Goal: Task Accomplishment & Management: Manage account settings

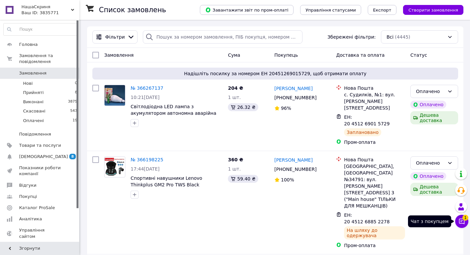
click at [464, 223] on icon at bounding box center [462, 222] width 6 height 6
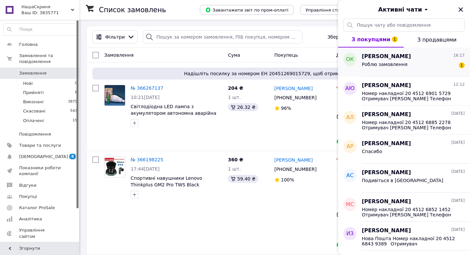
click at [405, 65] on div "Роблю замовлення 1" at bounding box center [413, 65] width 103 height 11
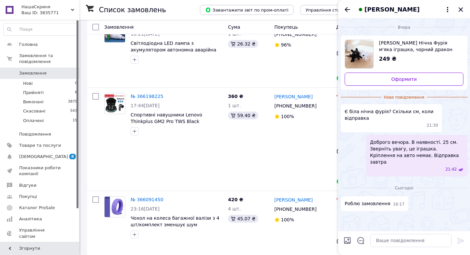
scroll to position [66, 0]
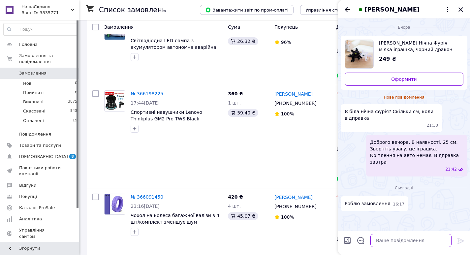
click at [397, 240] on textarea at bounding box center [410, 240] width 81 height 13
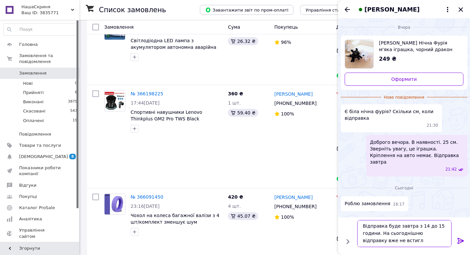
type textarea "Відправка буде завтра з 14 до 15 години. На сьогоднішню відправку вже не встигли"
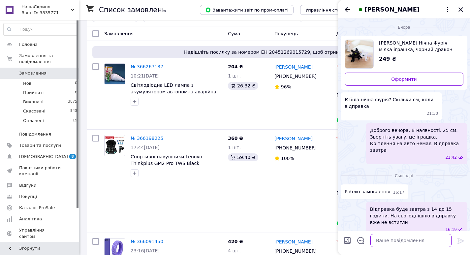
scroll to position [33, 0]
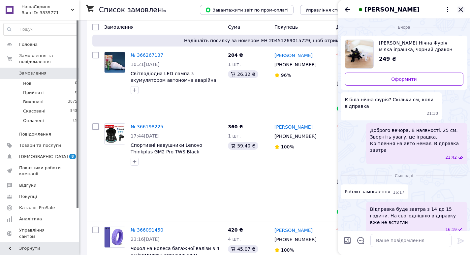
click at [462, 9] on icon "Закрити" at bounding box center [460, 10] width 8 height 8
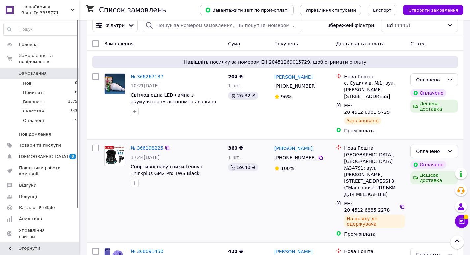
scroll to position [0, 0]
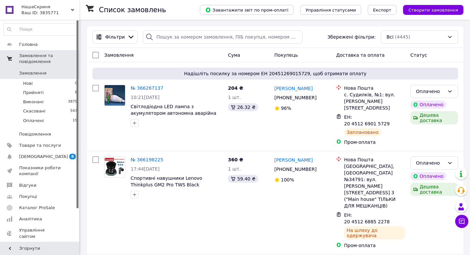
click at [53, 55] on span "Замовлення та повідомлення" at bounding box center [49, 59] width 60 height 12
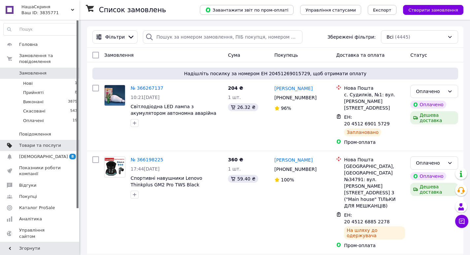
click at [53, 142] on span "Товари та послуги" at bounding box center [40, 145] width 42 height 6
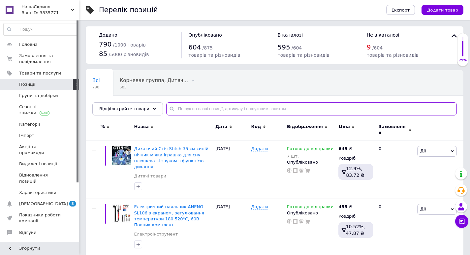
click at [234, 109] on input "text" at bounding box center [311, 108] width 290 height 13
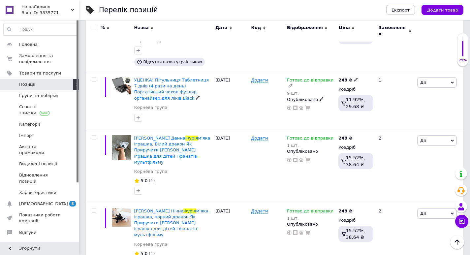
scroll to position [659, 0]
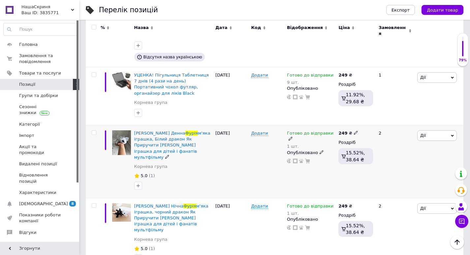
type input "фурія"
click at [319, 150] on use at bounding box center [321, 152] width 4 height 4
click at [305, 161] on li "Прихований" at bounding box center [309, 165] width 50 height 9
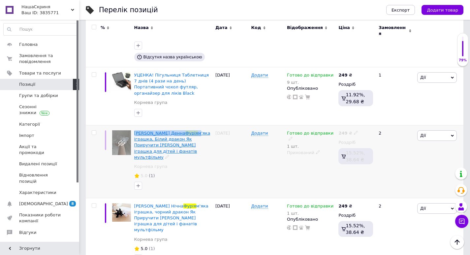
drag, startPoint x: 132, startPoint y: 93, endPoint x: 178, endPoint y: 92, distance: 45.8
click at [178, 125] on div "Беззубик Денна Фурія м'яка іграшка, Білий дракон Як Приручити Дракона М’яка ігр…" at bounding box center [172, 161] width 81 height 73
copy span "Беззубик Денна Фурія"
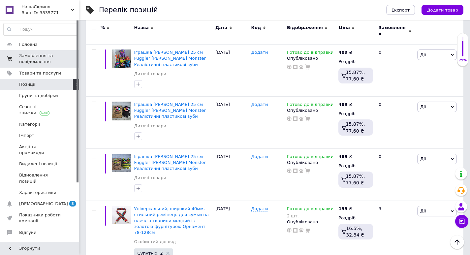
scroll to position [297, 0]
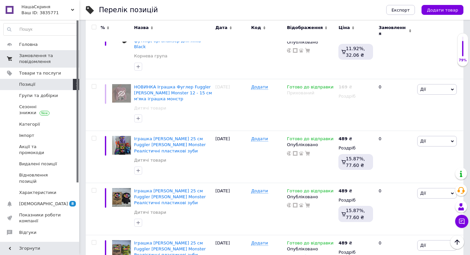
click at [26, 56] on span "Замовлення та повідомлення" at bounding box center [40, 59] width 42 height 12
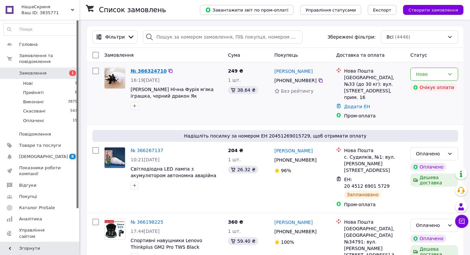
click at [149, 70] on link "№ 366324710" at bounding box center [149, 70] width 36 height 5
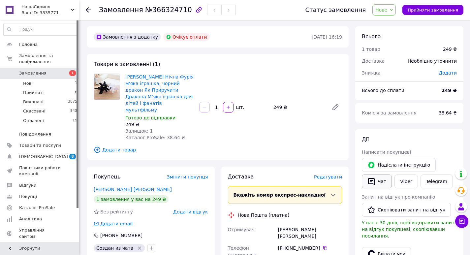
click at [380, 181] on button "Чат" at bounding box center [377, 181] width 30 height 14
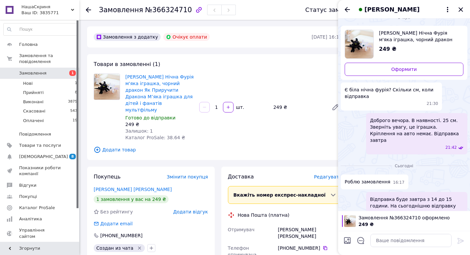
scroll to position [15, 0]
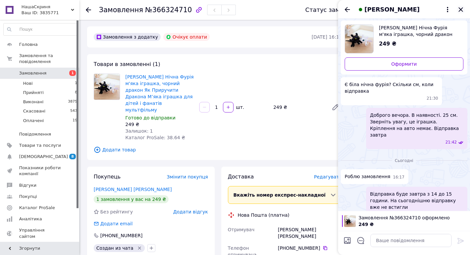
click at [461, 9] on icon "Закрити" at bounding box center [460, 9] width 4 height 4
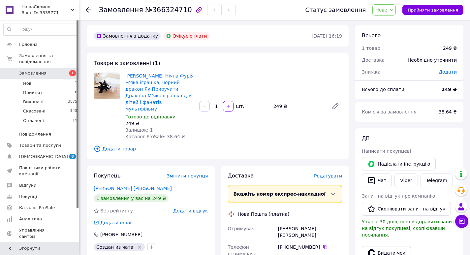
scroll to position [0, 0]
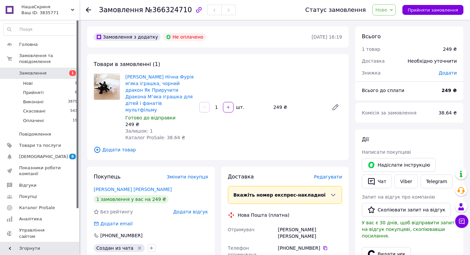
click at [89, 8] on icon at bounding box center [88, 9] width 5 height 5
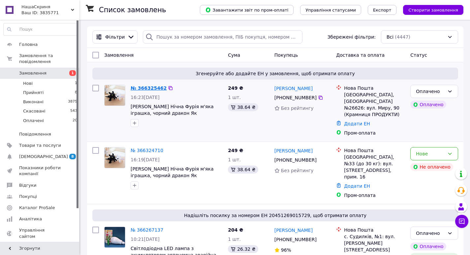
click at [147, 88] on link "№ 366325462" at bounding box center [149, 87] width 36 height 5
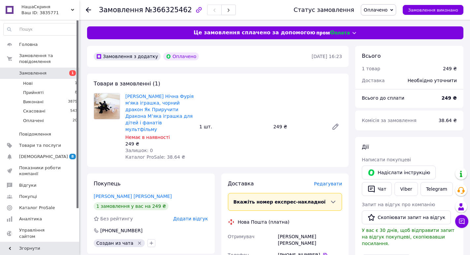
click at [330, 181] on span "Редагувати" at bounding box center [328, 183] width 28 height 5
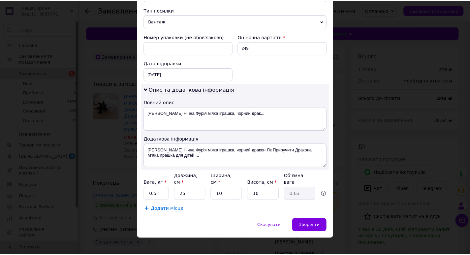
scroll to position [257, 0]
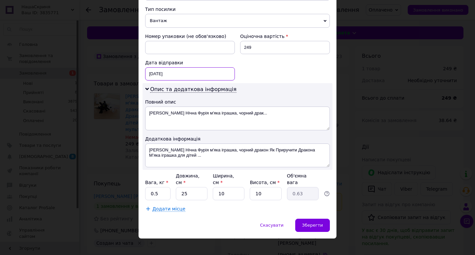
click at [212, 74] on div "12.10.2025 < 2025 > < Октябрь > Пн Вт Ср Чт Пт Сб Вс 29 30 1 2 3 4 5 6 7 8 9 10…" at bounding box center [190, 73] width 90 height 13
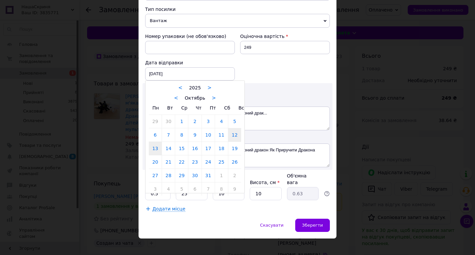
click at [157, 151] on link "13" at bounding box center [155, 148] width 13 height 13
type input "13.10.2025"
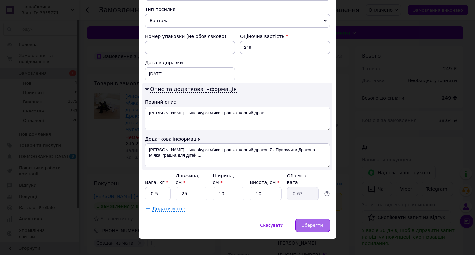
click at [315, 219] on div "Зберегти" at bounding box center [312, 225] width 35 height 13
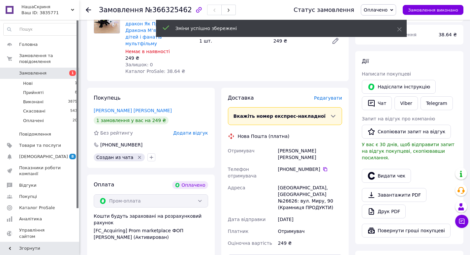
scroll to position [132, 0]
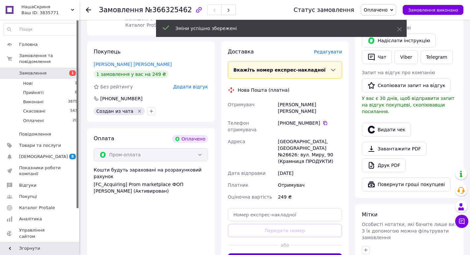
click at [308, 253] on button "Згенерувати ЕН" at bounding box center [285, 259] width 114 height 13
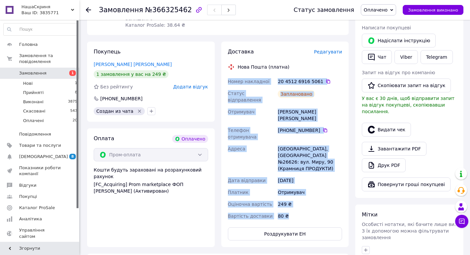
drag, startPoint x: 291, startPoint y: 184, endPoint x: 221, endPoint y: 73, distance: 131.9
click at [221, 73] on div "Доставка Редагувати Нова Пошта (платна) Номер накладної 20 4512 6916 5061   Ста…" at bounding box center [285, 144] width 128 height 205
copy div "Номер накладної 20 4512 6916 5061   Статус відправлення Заплановано Отримувач к…"
click at [382, 56] on button "Чат" at bounding box center [377, 57] width 30 height 14
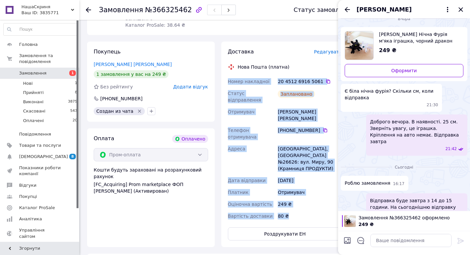
scroll to position [15, 0]
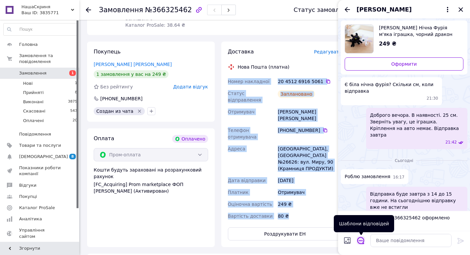
click at [362, 239] on icon "Відкрити шаблони відповідей" at bounding box center [360, 240] width 7 height 7
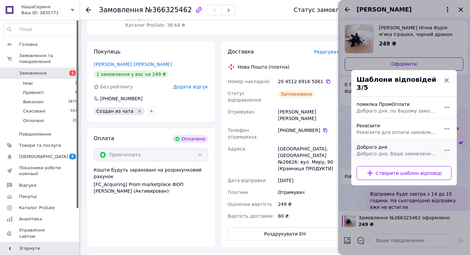
click at [392, 147] on div "Доброго дня Доброго дня, Ваше замовлення прийнято та готується до відправки. Дя…" at bounding box center [397, 150] width 86 height 18
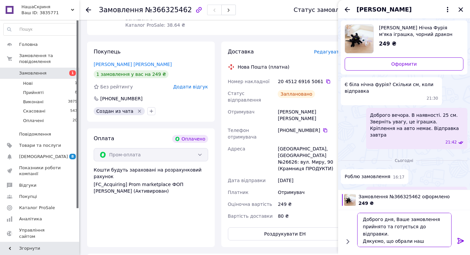
drag, startPoint x: 383, startPoint y: 219, endPoint x: 353, endPoint y: 219, distance: 29.7
click at [353, 219] on div "Доброго дня, Ваше замовлення прийнято та готується до відправки. Дякуємо, що об…" at bounding box center [403, 230] width 127 height 40
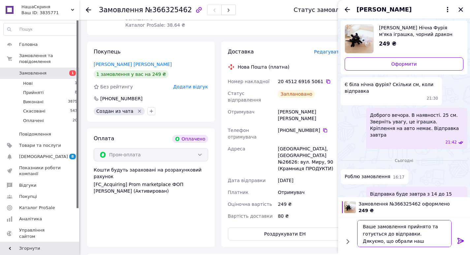
type textarea "Ваше замовлення прийнято та готується до відправки. Дякуємо, що обрали наш мага…"
drag, startPoint x: 459, startPoint y: 239, endPoint x: 440, endPoint y: 238, distance: 19.2
click at [457, 238] on icon at bounding box center [460, 241] width 8 height 8
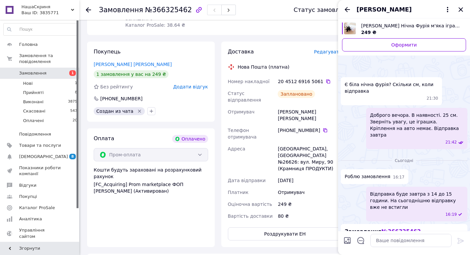
scroll to position [132, 0]
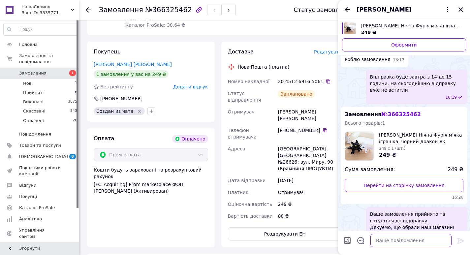
click at [423, 237] on textarea at bounding box center [410, 240] width 81 height 13
paste textarea "Номер накладної 20 4512 6916 5061 Статус відправлення Заплановано Отримувач кур…"
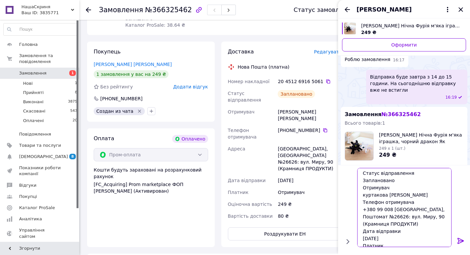
scroll to position [0, 0]
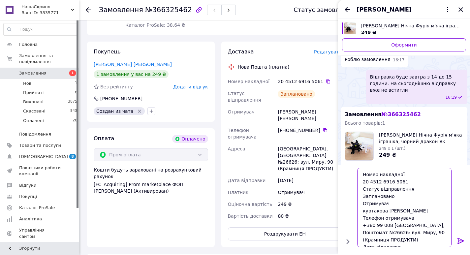
drag, startPoint x: 395, startPoint y: 196, endPoint x: 344, endPoint y: 189, distance: 51.8
click at [344, 189] on div "Номер накладної 20 4512 6916 5061 Статус відправлення Заплановано Отримувач кур…" at bounding box center [403, 207] width 127 height 84
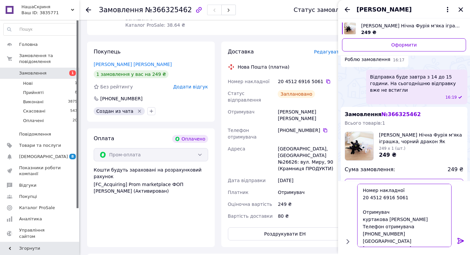
type textarea "Номер накладної 20 4512 6916 5061 Отримувач куртакова ольга Телефон отримувача …"
click at [462, 239] on icon at bounding box center [460, 241] width 6 height 6
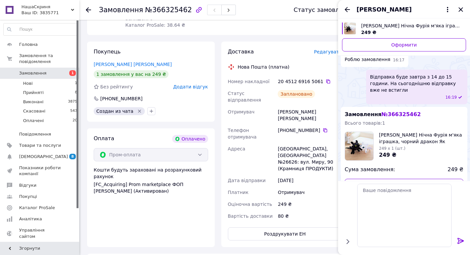
scroll to position [251, 0]
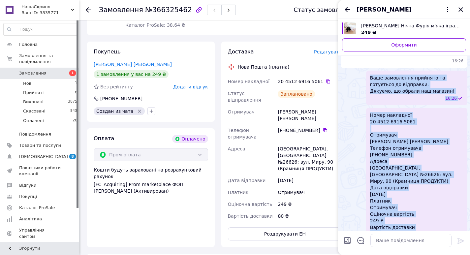
drag, startPoint x: 384, startPoint y: 218, endPoint x: 369, endPoint y: 66, distance: 152.7
click at [369, 66] on ul "Роблю замовлення 16:17 Відправка буде завтра з 14 до 15 години. На сьогоднішню …" at bounding box center [403, 82] width 127 height 332
copy ul "Ваше замовлення прийнято та готується до відправки. Дякуємо, що обрали наш мага…"
click at [463, 7] on icon "Закрити" at bounding box center [460, 10] width 8 height 8
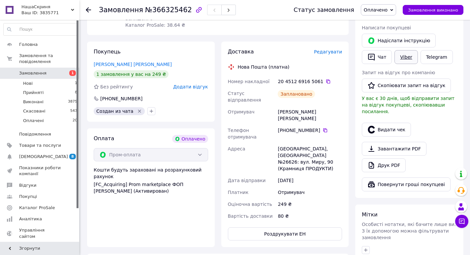
click at [405, 59] on link "Viber" at bounding box center [405, 57] width 23 height 14
drag, startPoint x: 440, startPoint y: 130, endPoint x: 280, endPoint y: 129, distance: 159.2
click at [439, 130] on div "Видати чек" at bounding box center [409, 129] width 98 height 16
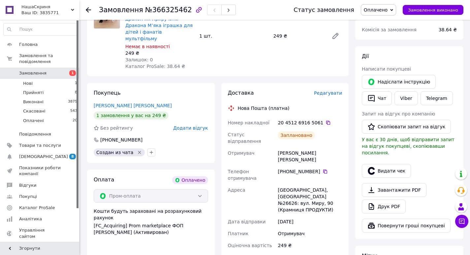
scroll to position [33, 0]
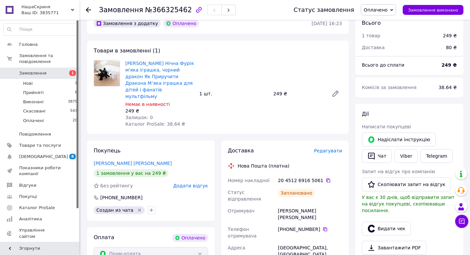
click at [34, 70] on span "Замовлення" at bounding box center [32, 73] width 27 height 6
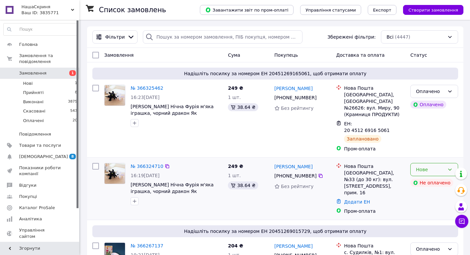
click at [451, 167] on icon at bounding box center [449, 169] width 5 height 5
click at [434, 192] on li "Скасовано" at bounding box center [433, 195] width 47 height 12
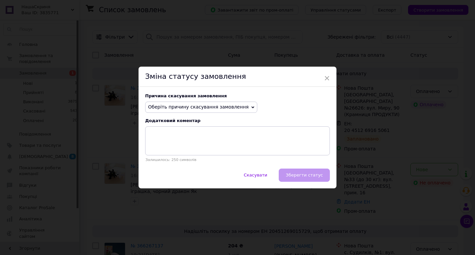
click at [220, 105] on span "Оберіть причину скасування замовлення" at bounding box center [198, 106] width 101 height 5
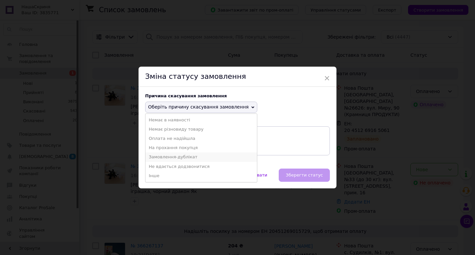
click at [171, 158] on li "Замовлення-дублікат" at bounding box center [200, 156] width 111 height 9
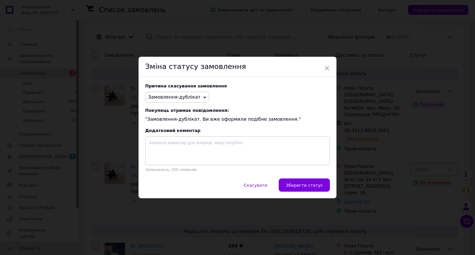
click at [316, 184] on span "Зберегти статус" at bounding box center [303, 185] width 37 height 5
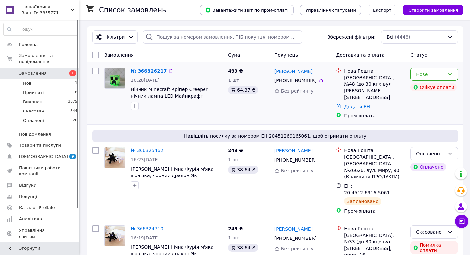
click at [147, 70] on link "№ 366326217" at bounding box center [149, 70] width 36 height 5
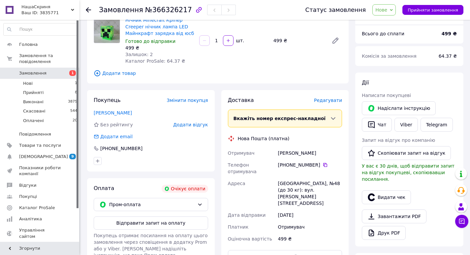
scroll to position [198, 0]
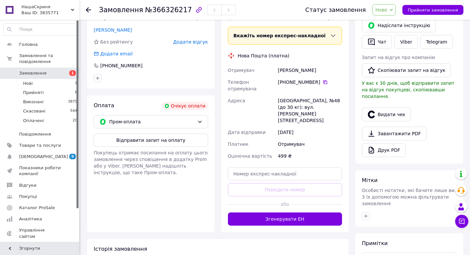
scroll to position [34, 0]
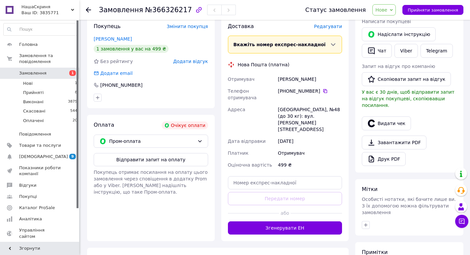
scroll to position [67, 0]
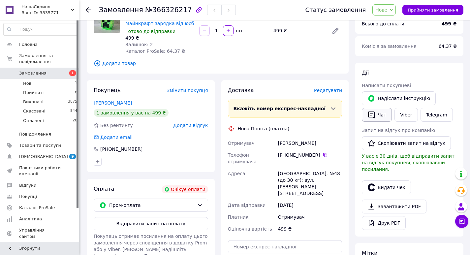
click at [379, 116] on button "Чат" at bounding box center [377, 115] width 30 height 14
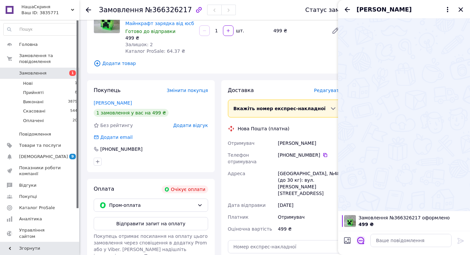
click at [361, 242] on icon "Відкрити шаблони відповідей" at bounding box center [360, 240] width 7 height 7
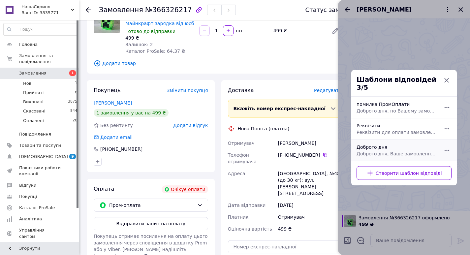
click at [404, 150] on span "Доброго дня, Ваше замовлення прийнято та готується до відправки. Дякуємо, що об…" at bounding box center [396, 153] width 80 height 7
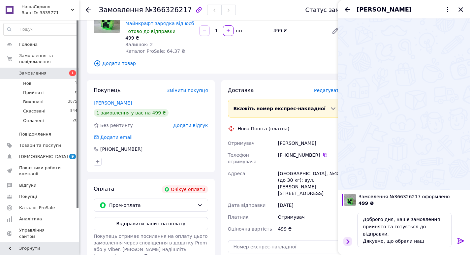
click at [349, 241] on icon "Показати кнопки" at bounding box center [347, 241] width 7 height 7
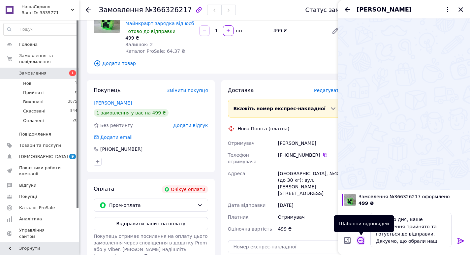
click at [361, 241] on icon "Відкрити шаблони відповідей" at bounding box center [360, 240] width 7 height 7
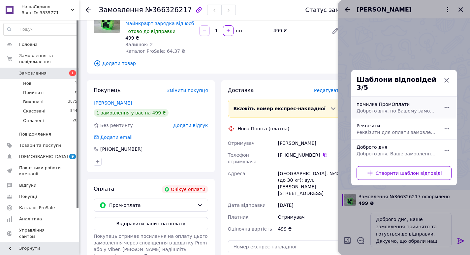
click at [380, 109] on span "Доброго дня, по Вашому замовленню помилка ПромОплати, спробуйте оплатити ще раз…" at bounding box center [396, 110] width 80 height 7
type textarea "Доброго дня, по Вашому замовленню помилка ПромОплати, спробуйте оплатити ще раз…"
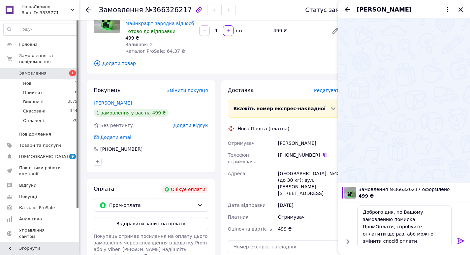
click at [460, 238] on icon at bounding box center [460, 241] width 6 height 6
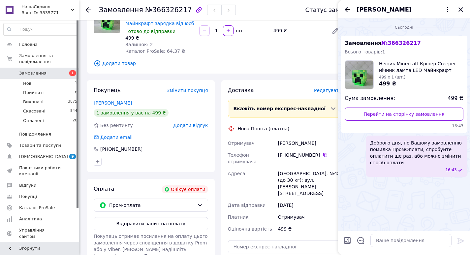
click at [442, 154] on span "Доброго дня, по Вашому замовленню помилка ПромОплати, спробуйте оплатити ще раз…" at bounding box center [416, 152] width 93 height 26
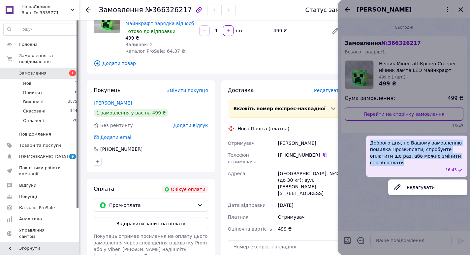
drag, startPoint x: 458, startPoint y: 157, endPoint x: 367, endPoint y: 144, distance: 91.9
click at [367, 144] on div "Доброго дня, по Вашому замовленню помилка ПромОплати, спробуйте оплатити ще раз…" at bounding box center [416, 155] width 101 height 41
copy span "Доброго дня, по Вашому замовленню помилка ПромОплати, спробуйте оплатити ще раз…"
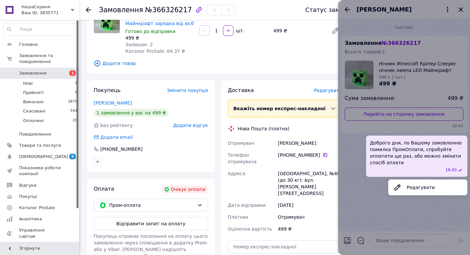
click at [461, 6] on div at bounding box center [404, 127] width 132 height 255
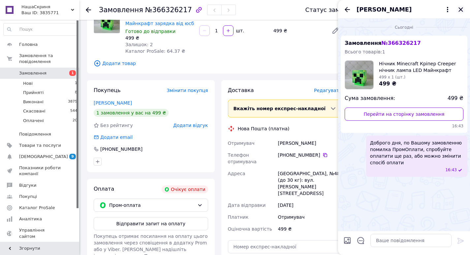
click at [461, 8] on icon "Закрити" at bounding box center [460, 10] width 8 height 8
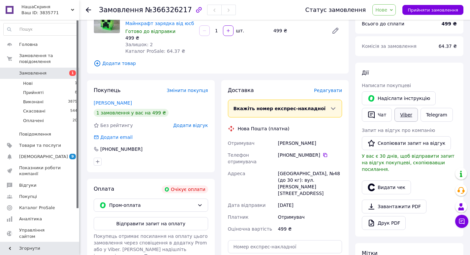
click at [402, 114] on link "Viber" at bounding box center [405, 115] width 23 height 14
click at [437, 63] on div "[PERSON_NAME] покупцеві   [PERSON_NAME] інструкцію   Чат Viber Telegram Запит н…" at bounding box center [409, 150] width 108 height 174
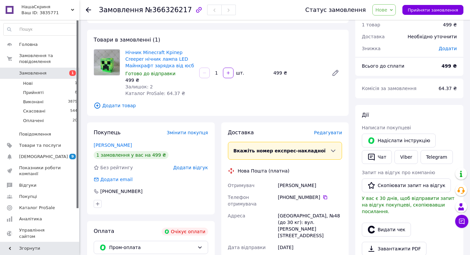
scroll to position [0, 0]
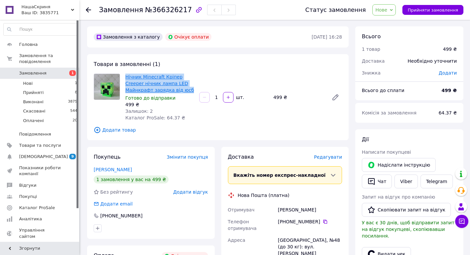
drag, startPoint x: 163, startPoint y: 90, endPoint x: 126, endPoint y: 76, distance: 39.2
click at [126, 76] on span "Нічник Minecraft Кріпер Creeper нічник лампа LED Майнкрафт зарядка від юсб" at bounding box center [159, 83] width 69 height 20
copy link "Нічник Minecraft Кріпер Creeper нічник лампа LED Майнкрафт зарядка від юсб"
